Goal: Transaction & Acquisition: Purchase product/service

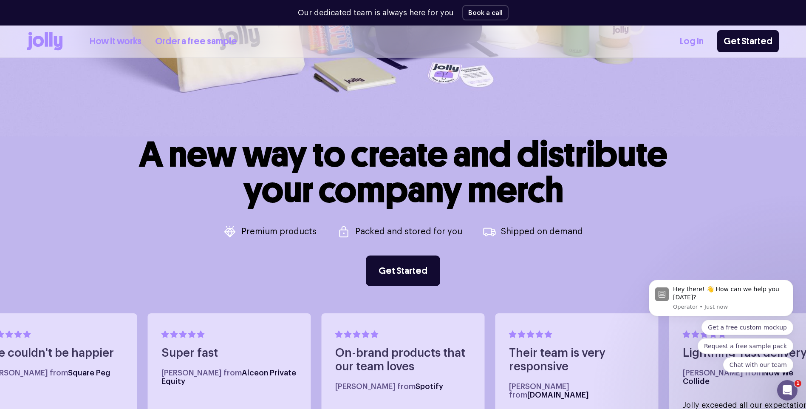
scroll to position [297, 0]
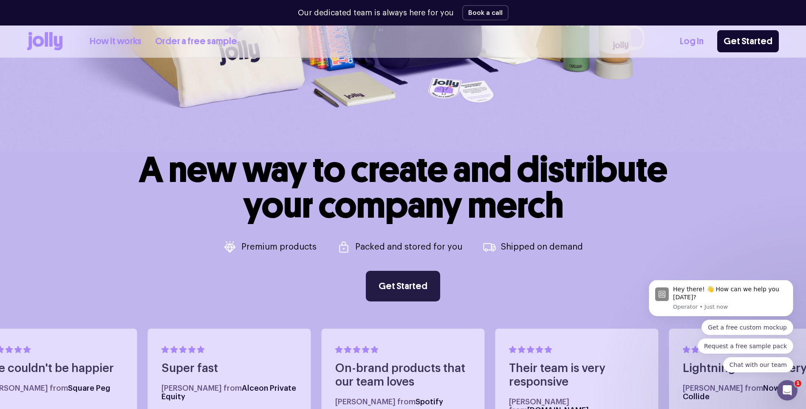
click at [414, 295] on link "Get Started" at bounding box center [403, 286] width 74 height 31
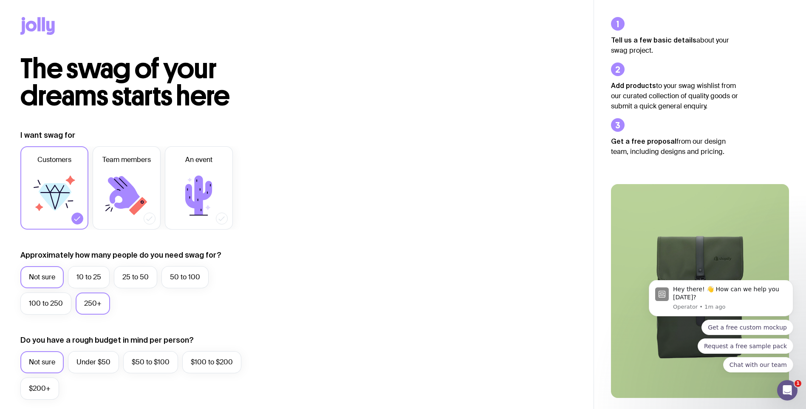
click at [80, 304] on label "250+" at bounding box center [93, 303] width 34 height 22
click at [0, 0] on input "250+" at bounding box center [0, 0] width 0 height 0
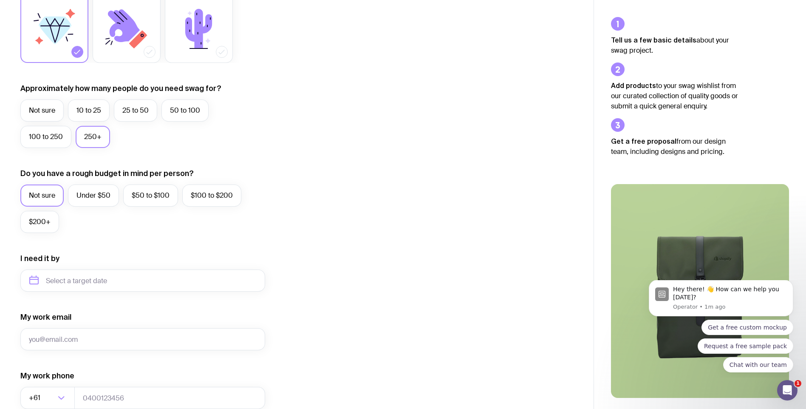
scroll to position [170, 0]
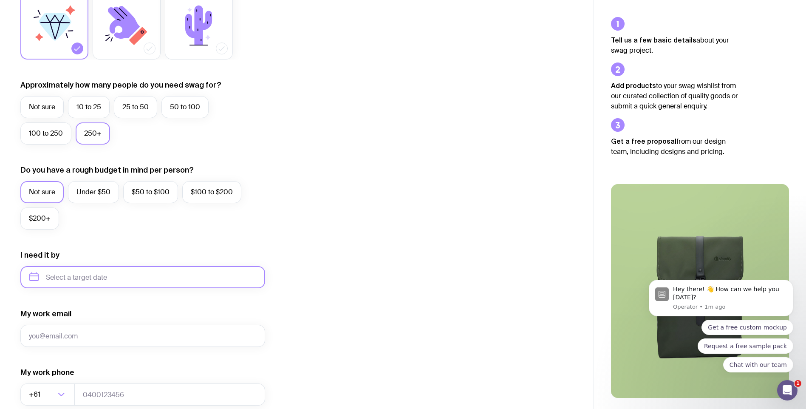
click at [70, 277] on input "text" at bounding box center [142, 277] width 245 height 22
click at [114, 310] on icon "button" at bounding box center [115, 306] width 10 height 10
click at [199, 301] on form "I want swag for Customers Team members An event Approximately how many people d…" at bounding box center [142, 237] width 245 height 555
click at [102, 333] on input "My work email" at bounding box center [142, 335] width 245 height 22
type input "maria.fornes@maec.es"
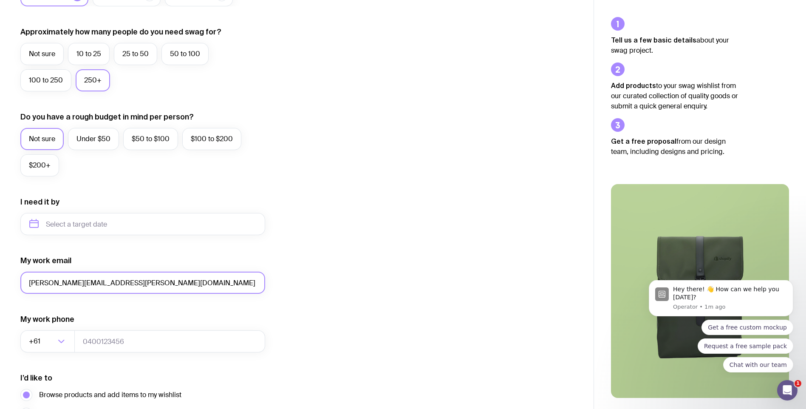
scroll to position [297, 0]
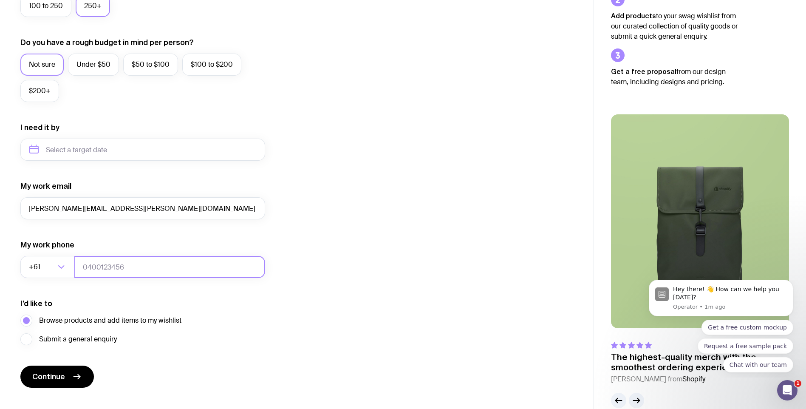
click at [125, 273] on input "tel" at bounding box center [169, 267] width 191 height 22
type input "062028918"
click at [76, 373] on icon "submit" at bounding box center [77, 376] width 10 height 10
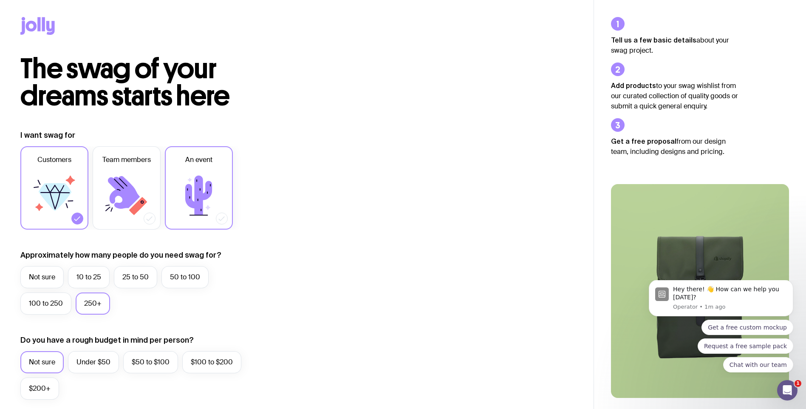
click at [207, 194] on icon at bounding box center [198, 194] width 27 height 39
click at [0, 0] on input "An event" at bounding box center [0, 0] width 0 height 0
click at [52, 187] on icon at bounding box center [55, 197] width 33 height 28
click at [0, 0] on input "Customers" at bounding box center [0, 0] width 0 height 0
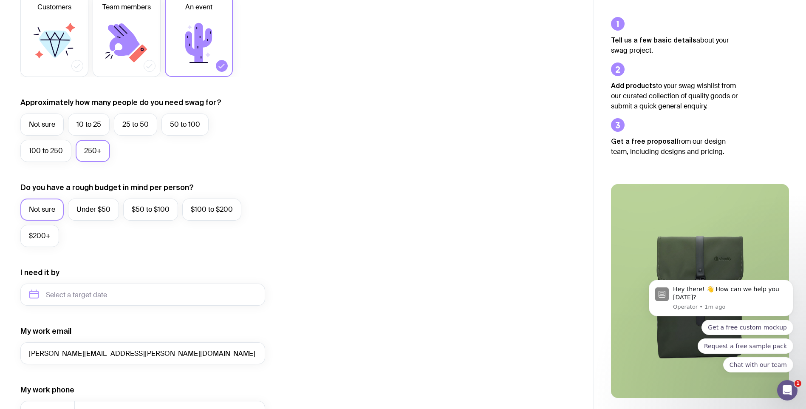
scroll to position [228, 0]
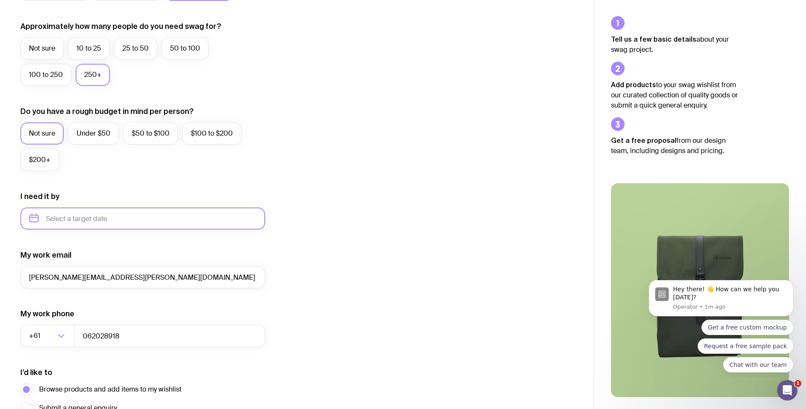
click at [76, 218] on input "text" at bounding box center [142, 218] width 245 height 22
click at [233, 243] on form "I want swag for Customers Team members An event Approximately how many people d…" at bounding box center [142, 178] width 245 height 555
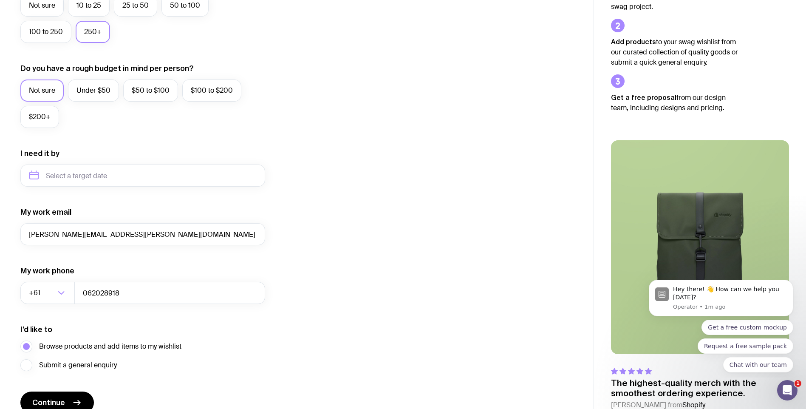
scroll to position [313, 0]
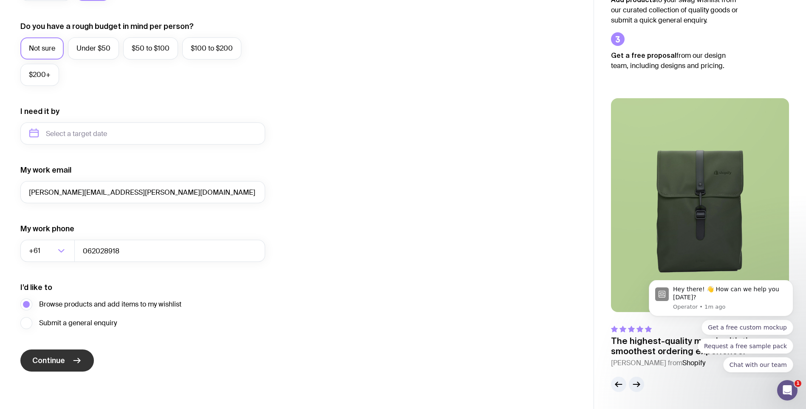
click at [76, 363] on icon "submit" at bounding box center [77, 360] width 10 height 10
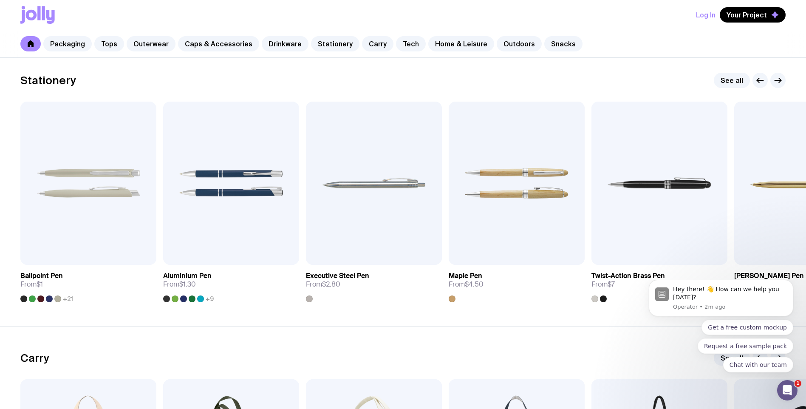
scroll to position [1747, 0]
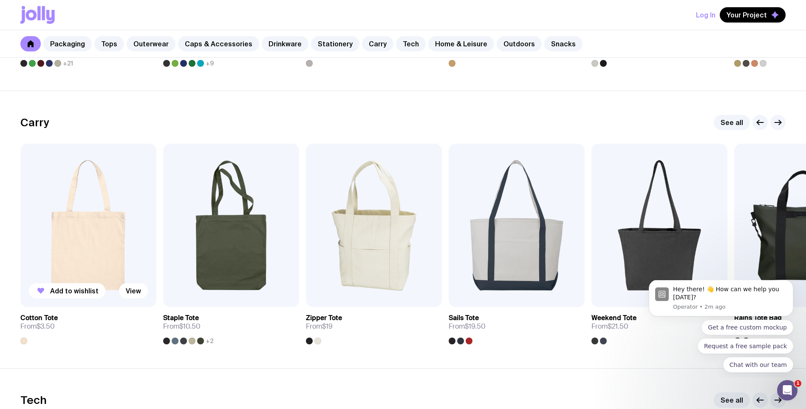
click at [101, 259] on img at bounding box center [88, 225] width 136 height 163
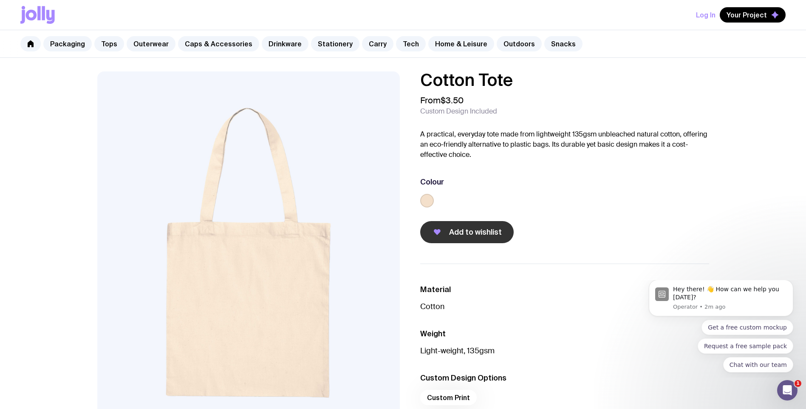
click at [478, 238] on button "Add to wishlist" at bounding box center [466, 232] width 93 height 22
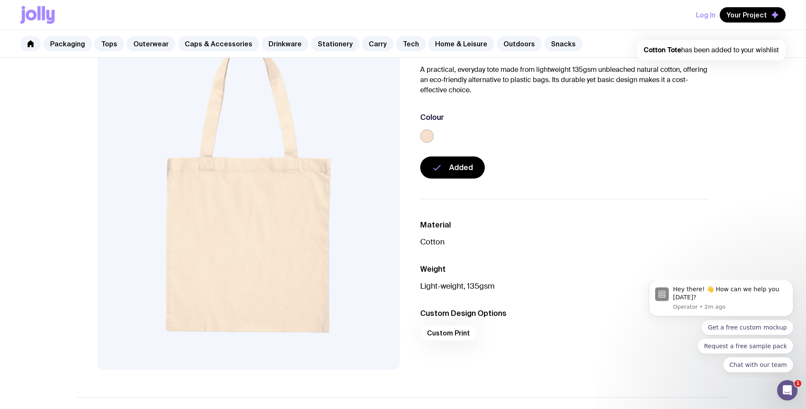
scroll to position [127, 0]
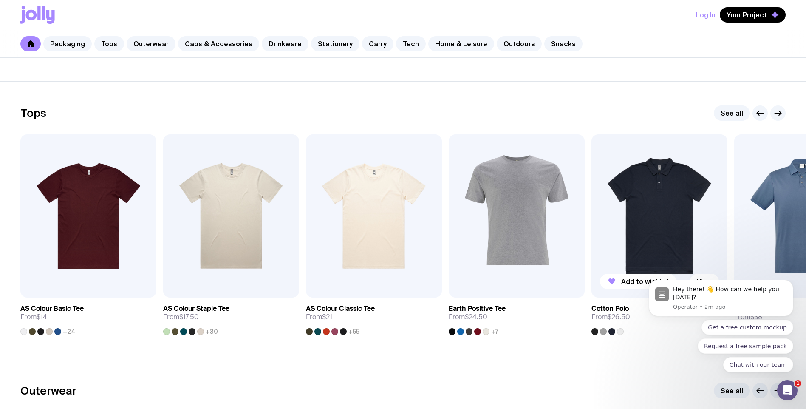
scroll to position [382, 0]
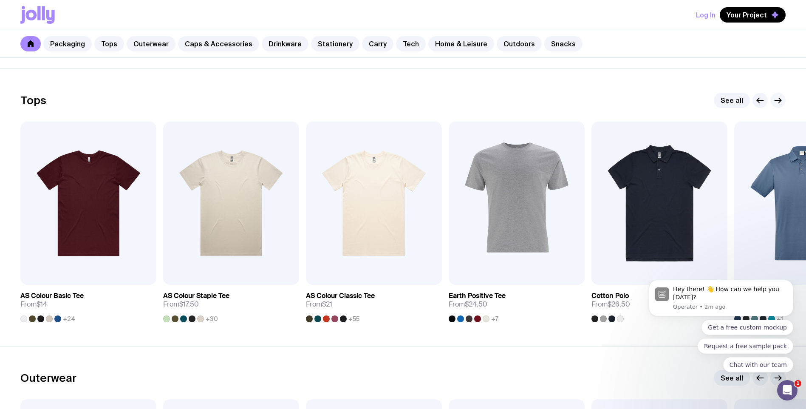
click at [778, 100] on icon "button" at bounding box center [778, 100] width 6 height 0
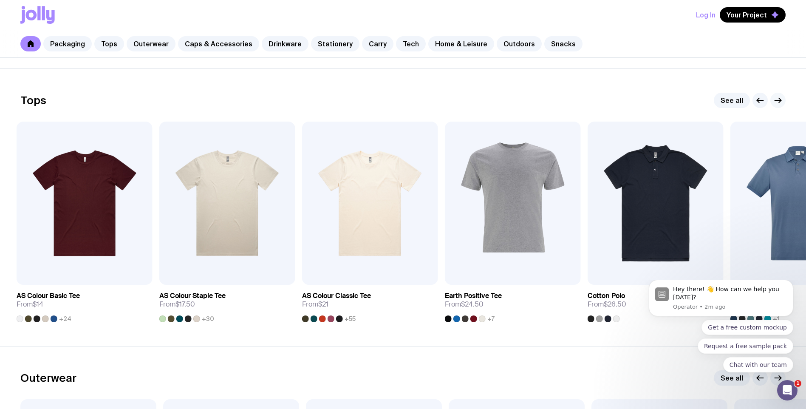
click at [778, 100] on icon "button" at bounding box center [778, 100] width 6 height 0
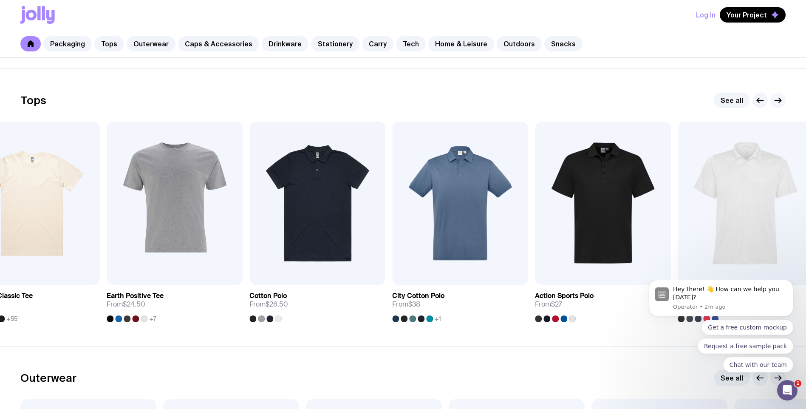
click at [778, 100] on icon "button" at bounding box center [778, 100] width 6 height 0
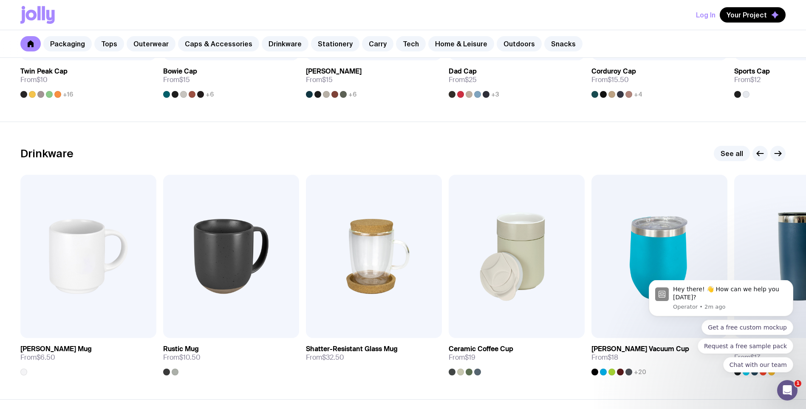
scroll to position [1183, 0]
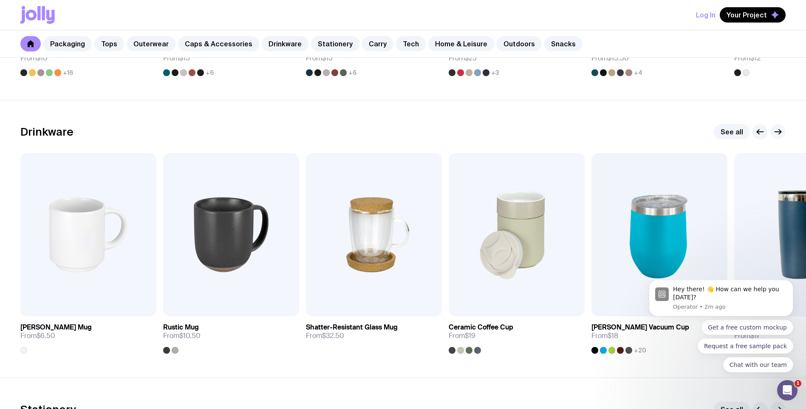
click at [778, 133] on icon "button" at bounding box center [777, 132] width 10 height 10
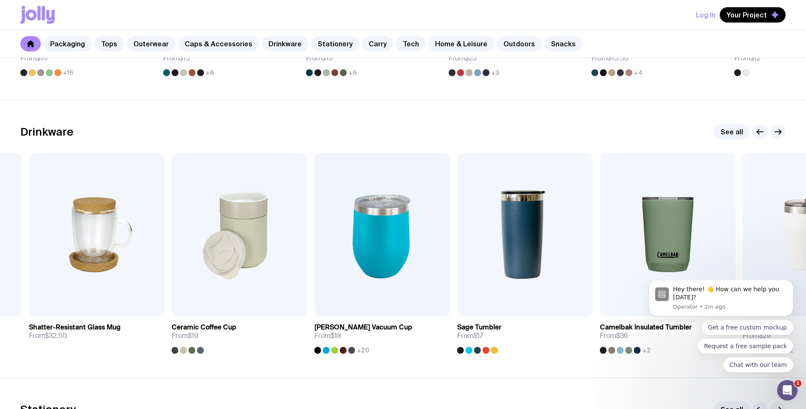
click at [778, 133] on icon "button" at bounding box center [777, 132] width 10 height 10
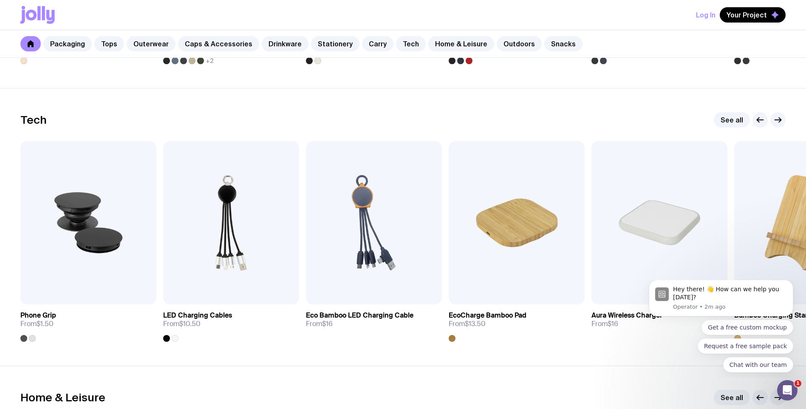
scroll to position [2009, 0]
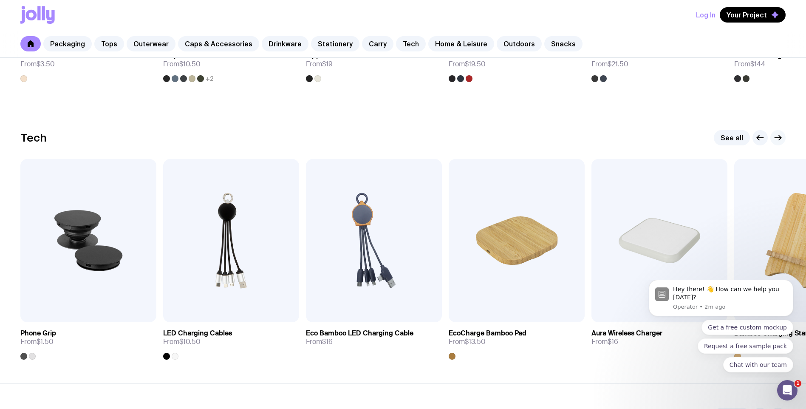
click at [781, 138] on icon "button" at bounding box center [777, 138] width 10 height 10
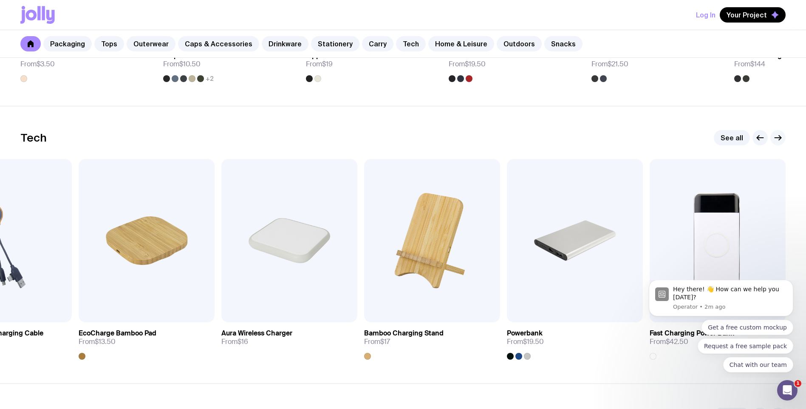
click at [781, 138] on icon "button" at bounding box center [777, 138] width 10 height 10
click at [781, 138] on icon "button" at bounding box center [778, 138] width 6 height 0
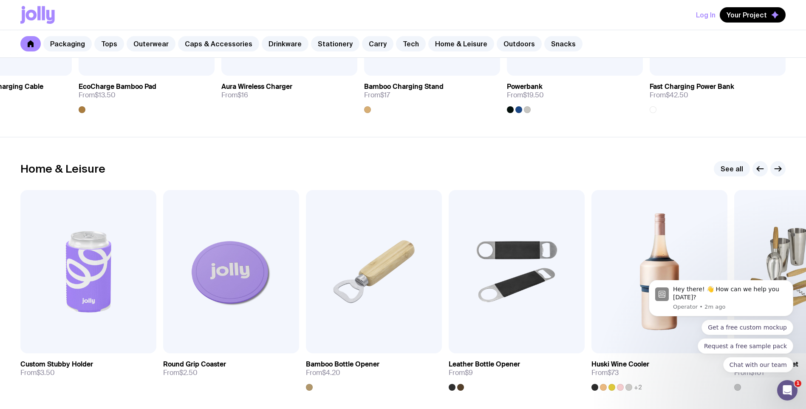
scroll to position [2317, 0]
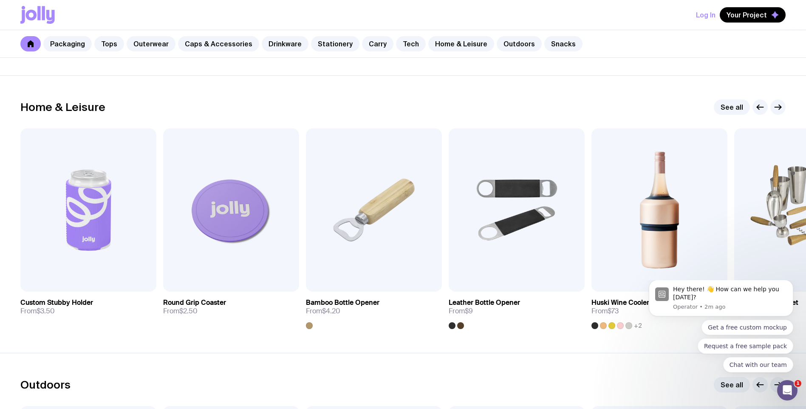
drag, startPoint x: 809, startPoint y: 252, endPoint x: 158, endPoint y: 8, distance: 694.8
click at [776, 109] on icon "button" at bounding box center [777, 107] width 10 height 10
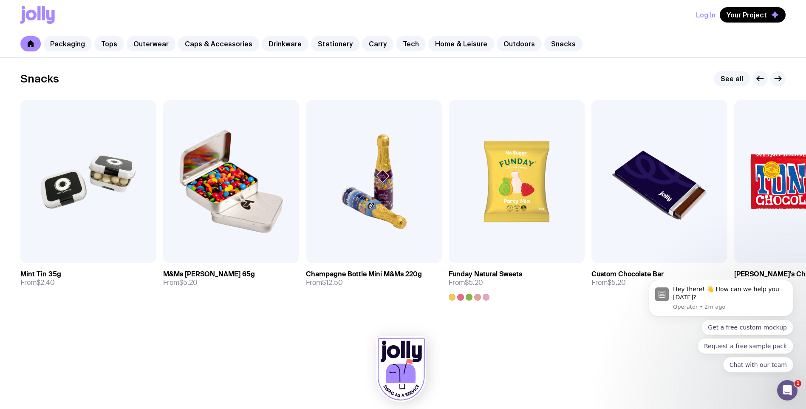
scroll to position [2909, 0]
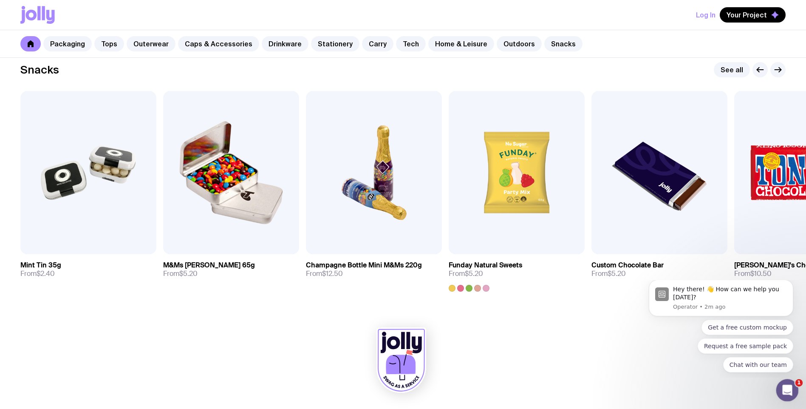
click at [789, 386] on icon "Open Intercom Messenger" at bounding box center [786, 389] width 14 height 14
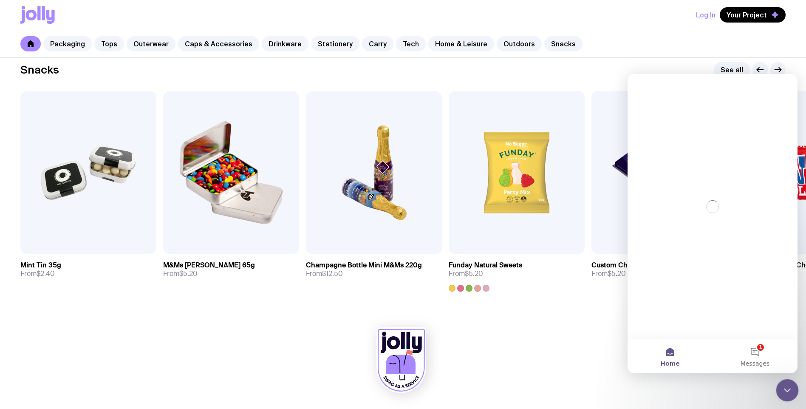
scroll to position [0, 0]
click at [754, 350] on button "1 Messages" at bounding box center [754, 356] width 85 height 34
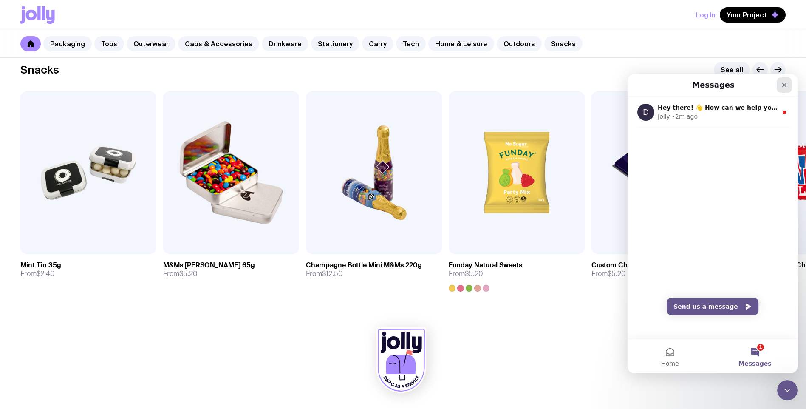
click at [787, 83] on icon "Close" at bounding box center [784, 85] width 7 height 7
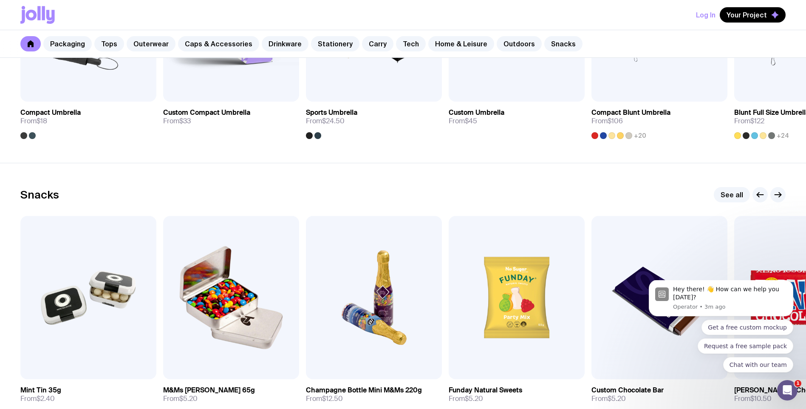
scroll to position [2781, 0]
